Goal: Task Accomplishment & Management: Complete application form

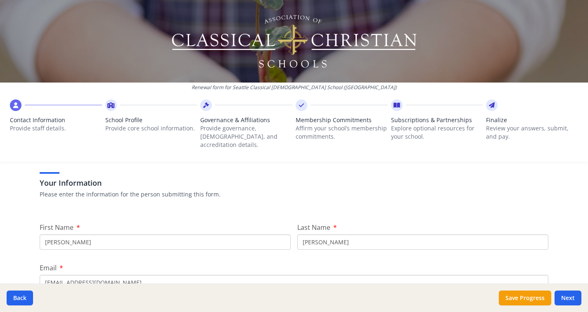
scroll to position [50, 0]
click at [164, 234] on input "[PERSON_NAME]" at bounding box center [165, 241] width 251 height 15
type input "[PERSON_NAME]"
type input "Brown"
type input "[EMAIL_ADDRESS][DOMAIN_NAME]"
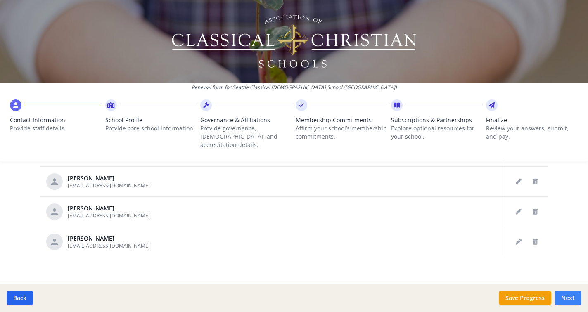
scroll to position [495, 0]
click at [571, 299] on button "Next" at bounding box center [568, 298] width 27 height 15
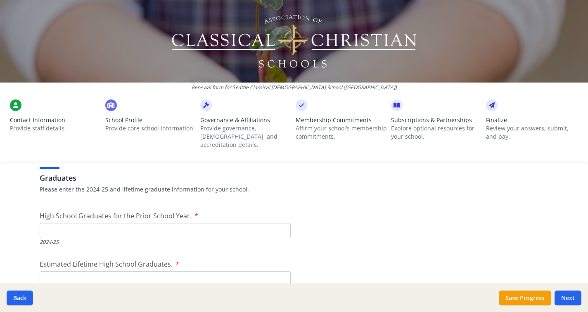
scroll to position [1171, 0]
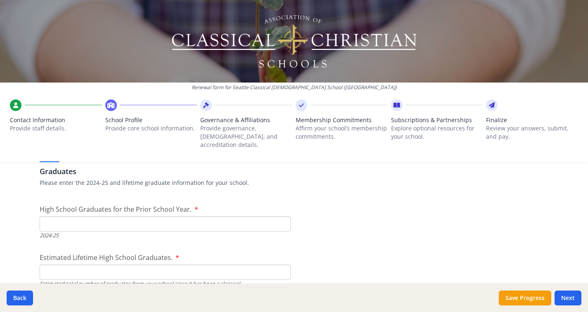
click at [244, 217] on input "High School Graduates for the Prior School Year." at bounding box center [165, 223] width 251 height 15
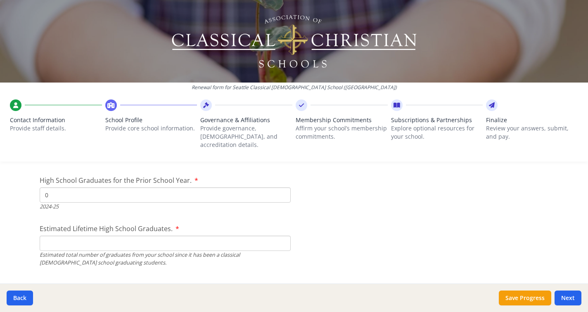
scroll to position [1218, 0]
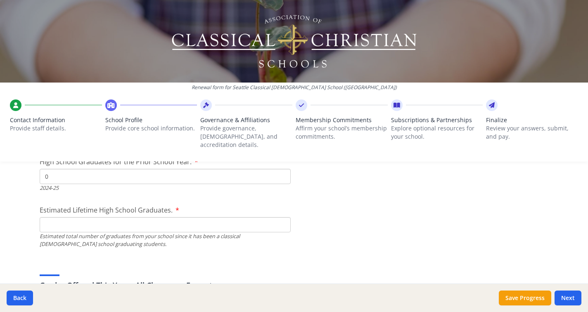
type input "0"
click at [223, 217] on input "Estimated Lifetime High School Graduates." at bounding box center [165, 224] width 251 height 15
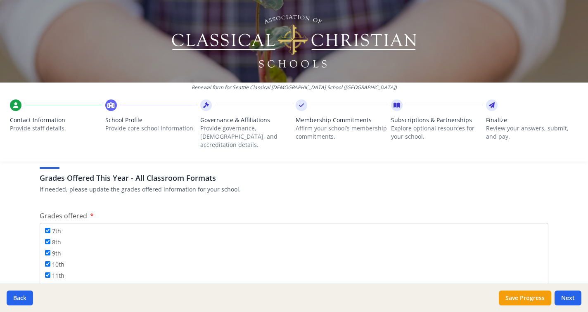
scroll to position [88, 0]
type input "0"
click at [47, 284] on input "12th" at bounding box center [47, 286] width 5 height 5
checkbox input "true"
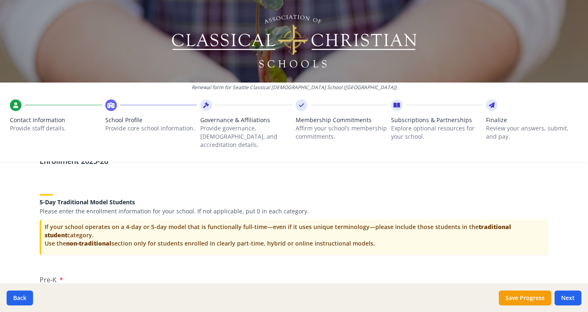
scroll to position [1637, 0]
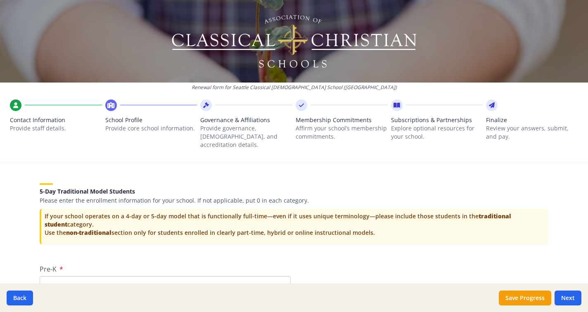
click at [50, 276] on input "Pre-K" at bounding box center [165, 283] width 251 height 15
type input "7"
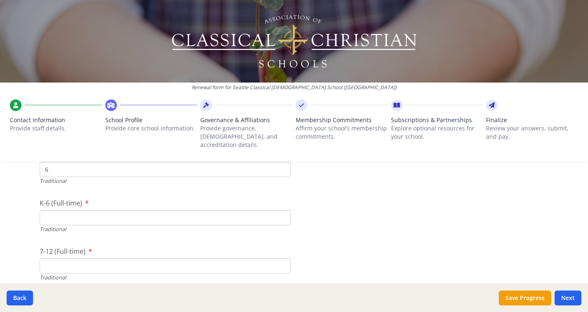
scroll to position [1757, 0]
type input "6"
click at [64, 204] on input "K-6 (Full-time)" at bounding box center [165, 211] width 251 height 15
type input "211"
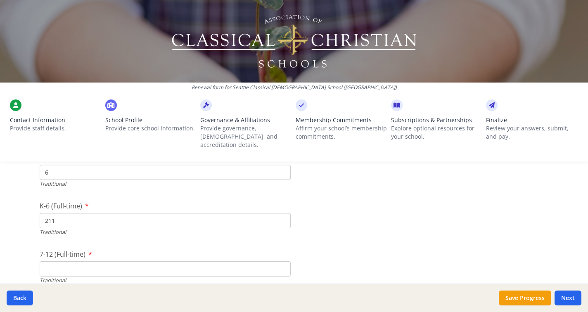
click at [58, 261] on input "7-12 (Full-time)" at bounding box center [165, 268] width 251 height 15
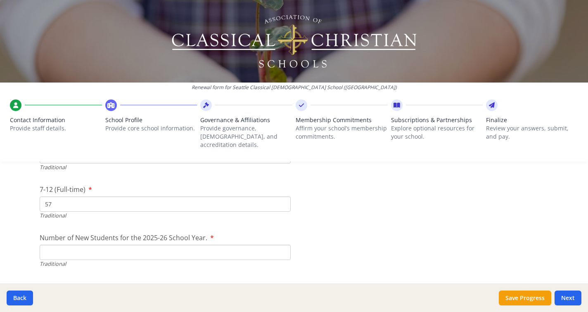
scroll to position [1815, 0]
type input "57"
click at [64, 243] on input "Number of New Students for the 2025-26 School Year." at bounding box center [165, 250] width 251 height 15
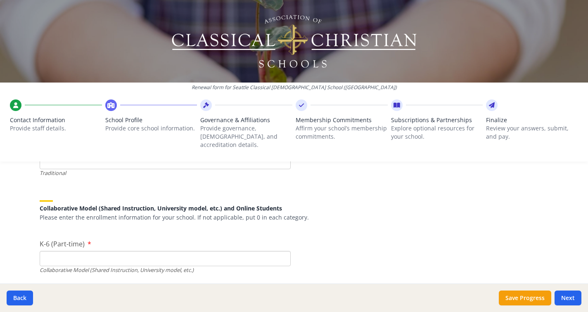
scroll to position [1904, 0]
click at [63, 251] on input "K-6 (Part-time)" at bounding box center [165, 258] width 251 height 15
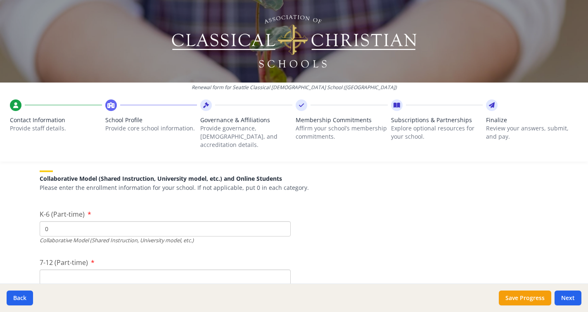
scroll to position [1938, 0]
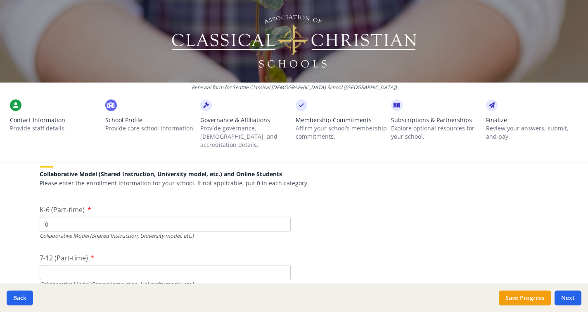
type input "0"
click at [55, 265] on input "7-12 (Part-time)" at bounding box center [165, 272] width 251 height 15
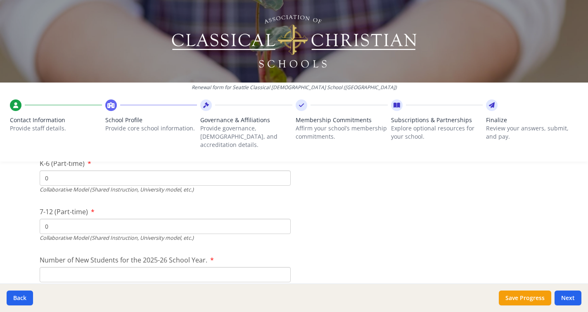
scroll to position [1988, 0]
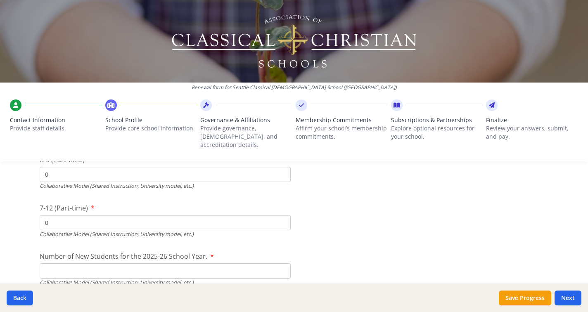
type input "0"
click at [55, 263] on input "Number of New Students for the 2025-26 School Year." at bounding box center [165, 270] width 251 height 15
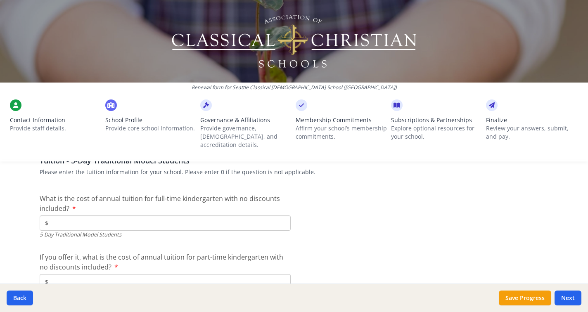
scroll to position [2154, 0]
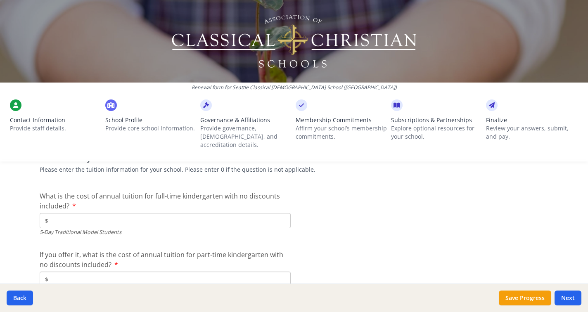
type input "0"
click at [79, 213] on input "$" at bounding box center [165, 220] width 251 height 15
type input "$17 695"
click at [95, 272] on input "$" at bounding box center [165, 279] width 251 height 15
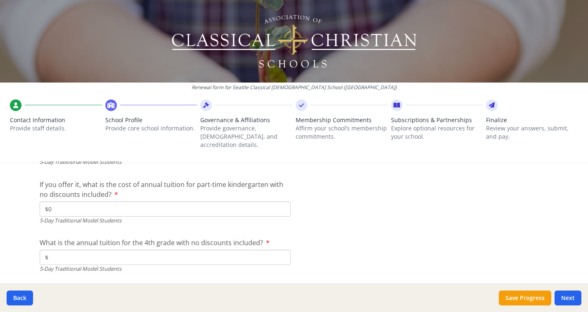
scroll to position [2225, 0]
type input "$0"
click at [96, 249] on input "$" at bounding box center [165, 256] width 251 height 15
type input "$18 380"
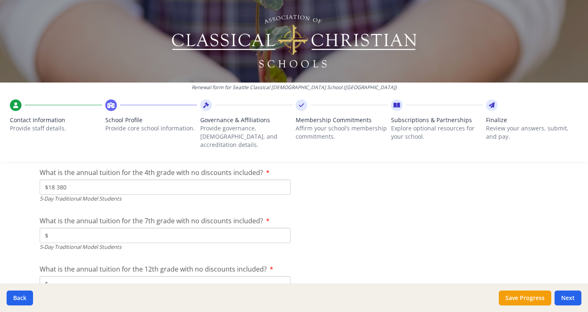
scroll to position [2297, 0]
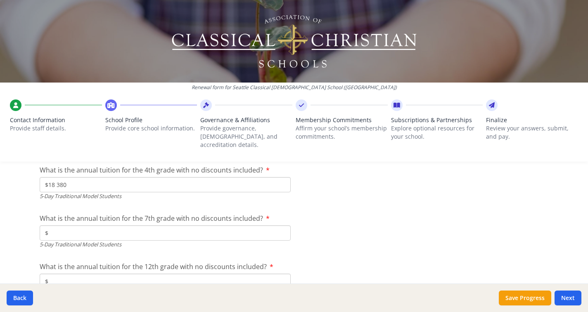
click at [72, 225] on input "$" at bounding box center [165, 232] width 251 height 15
type input "$18 650"
click at [62, 274] on input "$" at bounding box center [165, 281] width 251 height 15
type input "$18 900"
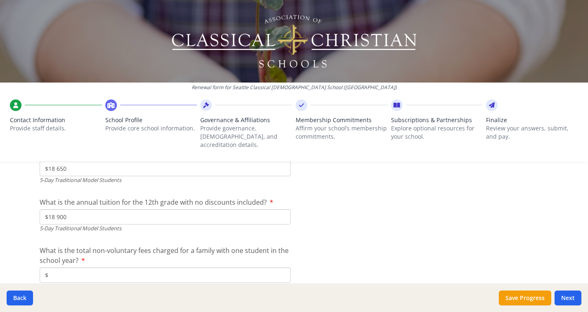
scroll to position [2373, 0]
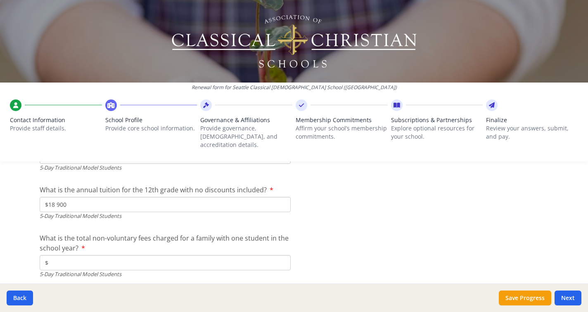
click at [109, 255] on input "$" at bounding box center [165, 262] width 251 height 15
type input "$200"
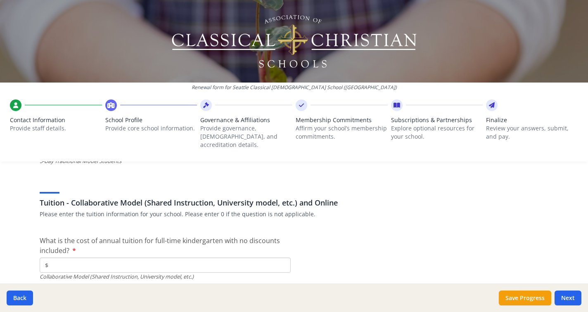
scroll to position [2501, 0]
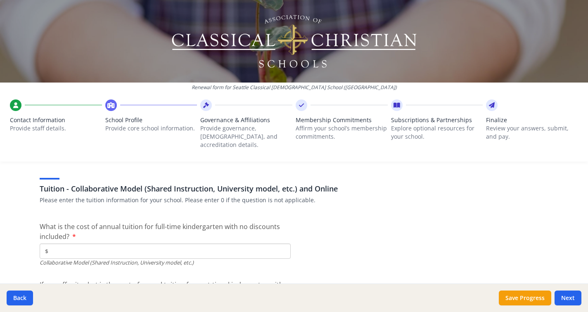
click at [263, 244] on input "$" at bounding box center [165, 251] width 251 height 15
type input "$0"
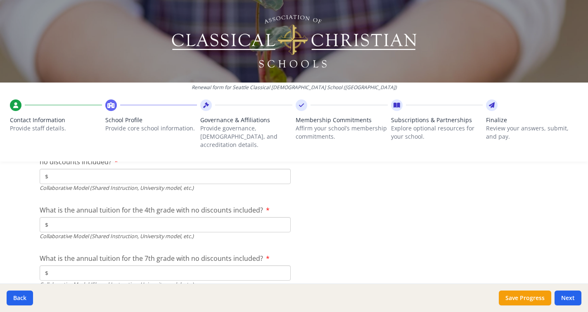
scroll to position [2632, 0]
type input "$0"
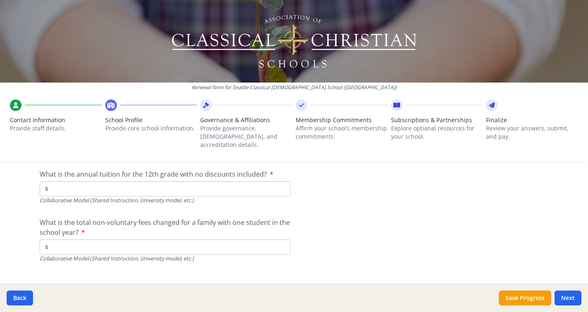
scroll to position [2766, 0]
type input "$0"
click at [571, 299] on button "Next" at bounding box center [568, 298] width 27 height 15
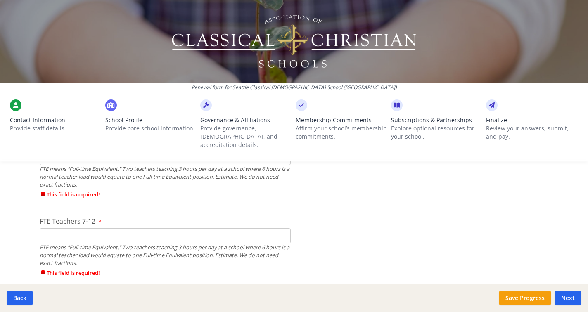
scroll to position [535, 0]
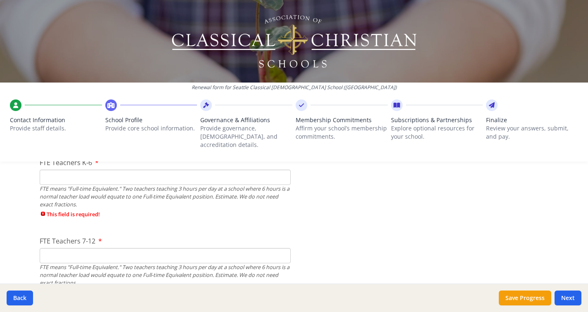
click at [136, 171] on input "FTE Teachers K-6" at bounding box center [165, 177] width 251 height 15
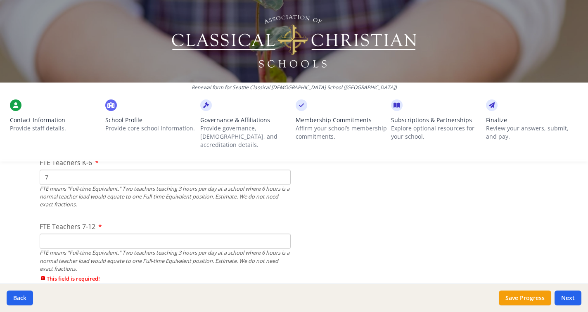
type input "7"
click at [121, 234] on input "FTE Teachers 7-12" at bounding box center [165, 241] width 251 height 15
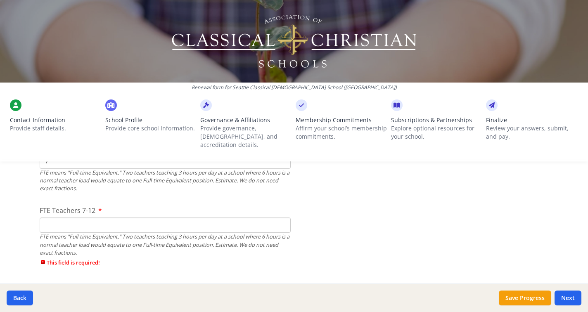
scroll to position [550, 0]
click at [512, 298] on button "Save Progress" at bounding box center [525, 298] width 52 height 15
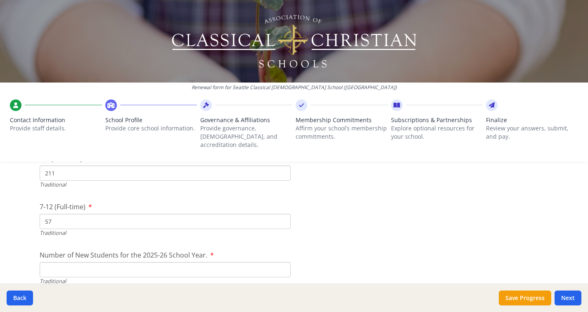
scroll to position [1785, 0]
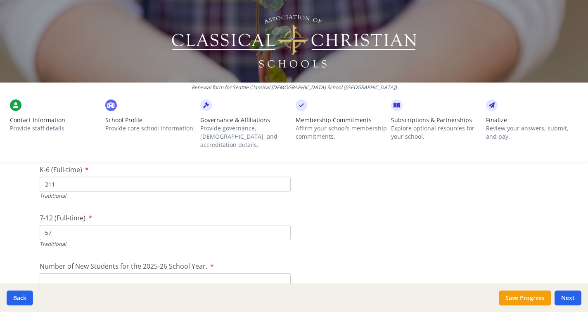
click at [48, 177] on input "211" at bounding box center [165, 184] width 251 height 15
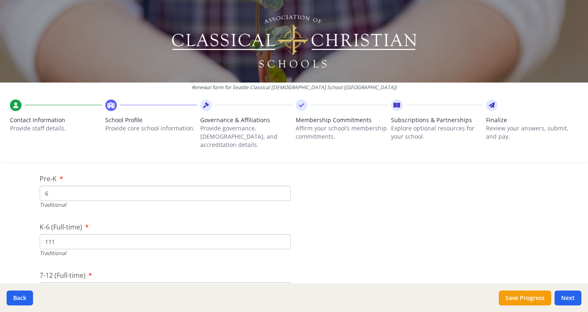
scroll to position [1726, 0]
click at [69, 235] on input "111" at bounding box center [165, 242] width 251 height 15
type input "109"
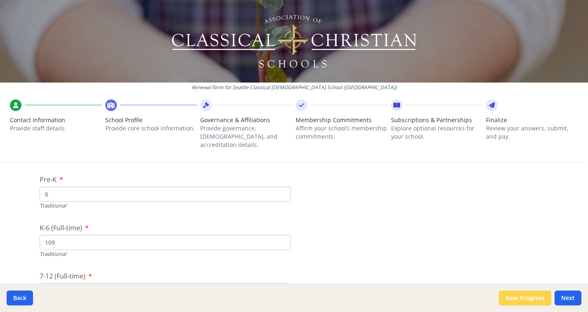
click at [526, 302] on button "Save Progress" at bounding box center [525, 298] width 52 height 15
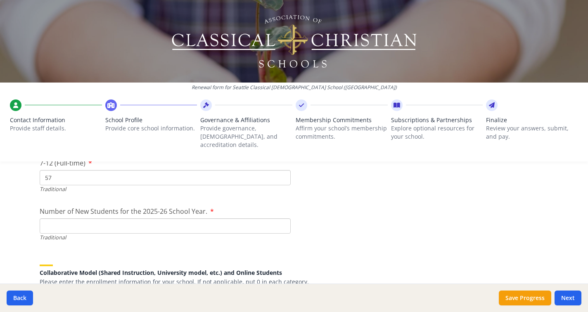
scroll to position [1847, 0]
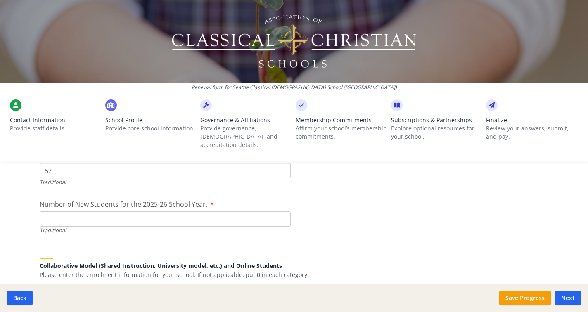
click at [126, 211] on input "Number of New Students for the 2025-26 School Year." at bounding box center [165, 218] width 251 height 15
type input "24"
click at [527, 300] on button "Save Progress" at bounding box center [525, 298] width 52 height 15
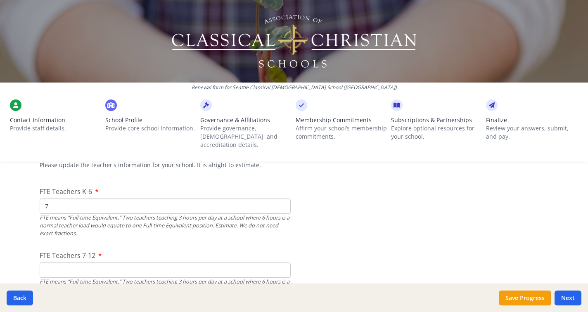
scroll to position [502, 0]
